Goal: Task Accomplishment & Management: Use online tool/utility

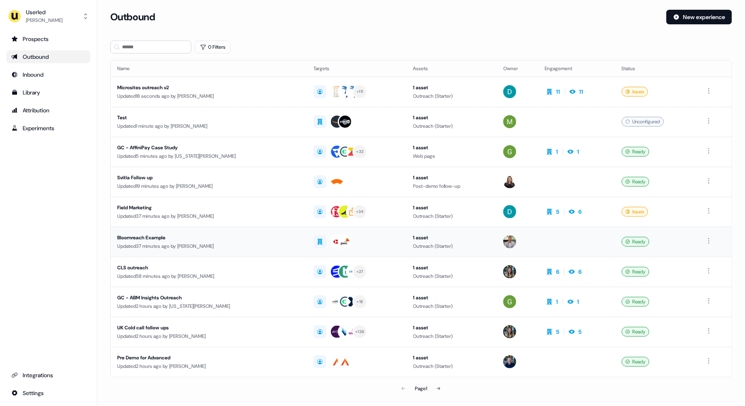
click at [168, 243] on div "Updated 37 minutes ago by [PERSON_NAME]" at bounding box center [208, 246] width 183 height 8
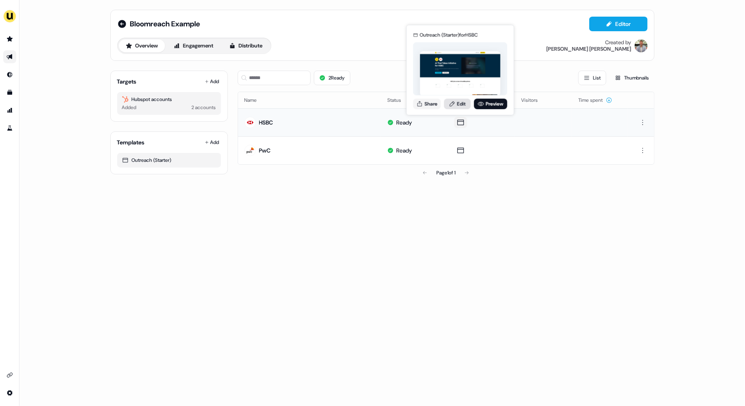
click at [463, 106] on link "Edit" at bounding box center [457, 104] width 27 height 11
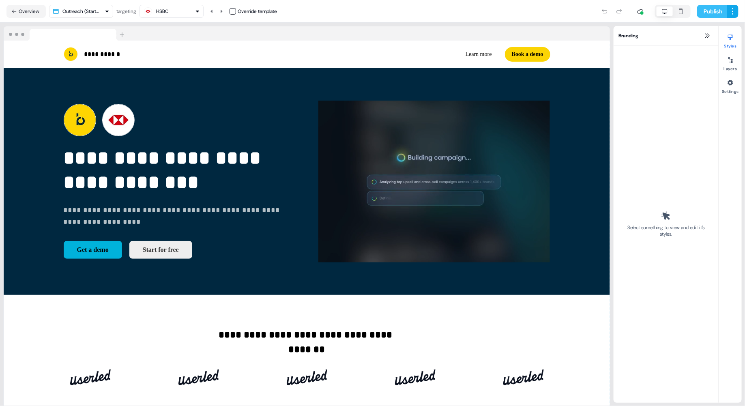
click at [711, 12] on button "Publish" at bounding box center [713, 11] width 30 height 13
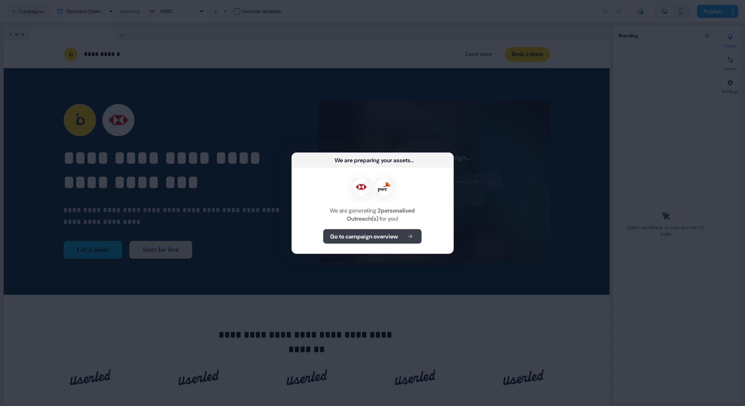
click at [364, 239] on b "Go to campaign overview" at bounding box center [364, 237] width 68 height 8
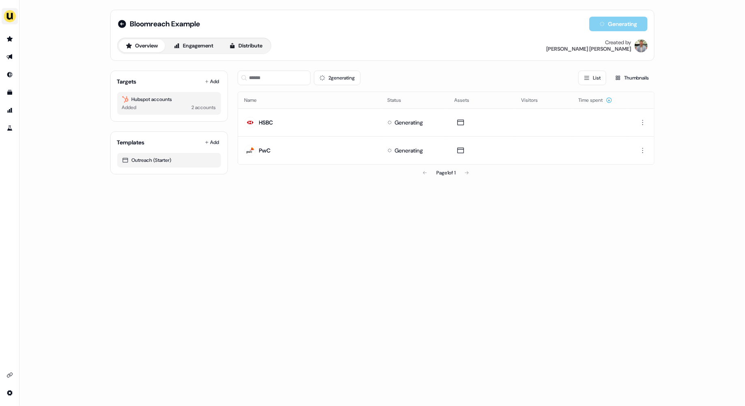
click at [2, 13] on button "side nav menu" at bounding box center [10, 16] width 16 height 16
click at [38, 36] on div "Impersonate (Admin)" at bounding box center [41, 38] width 77 height 15
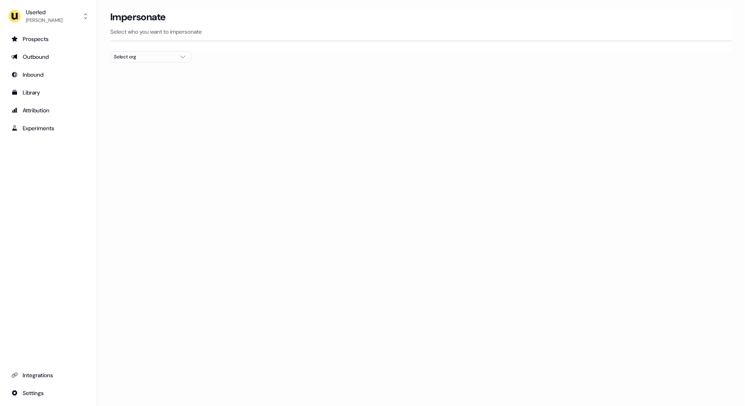
click at [130, 58] on div "Select org" at bounding box center [144, 57] width 61 height 8
click at [136, 110] on div "[PERSON_NAME] People" at bounding box center [151, 112] width 80 height 13
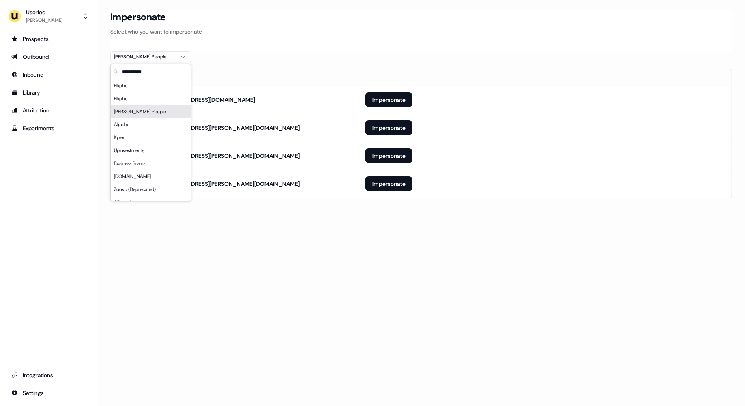
click at [410, 242] on div "Loading... Impersonate Select who you want to impersonate [PERSON_NAME] People …" at bounding box center [421, 203] width 648 height 406
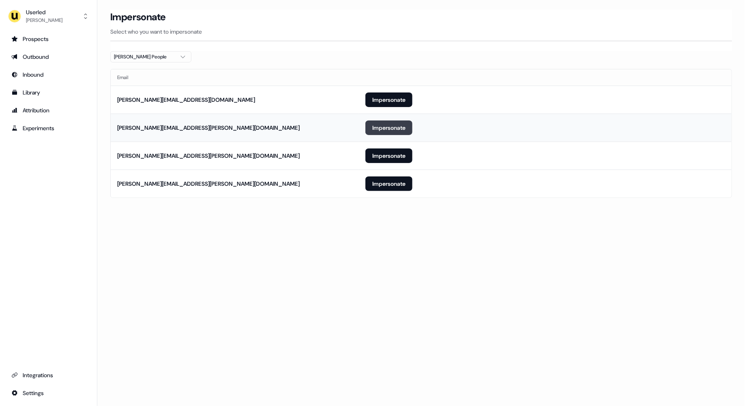
click at [383, 130] on button "Impersonate" at bounding box center [389, 128] width 47 height 15
